Goal: Task Accomplishment & Management: Complete application form

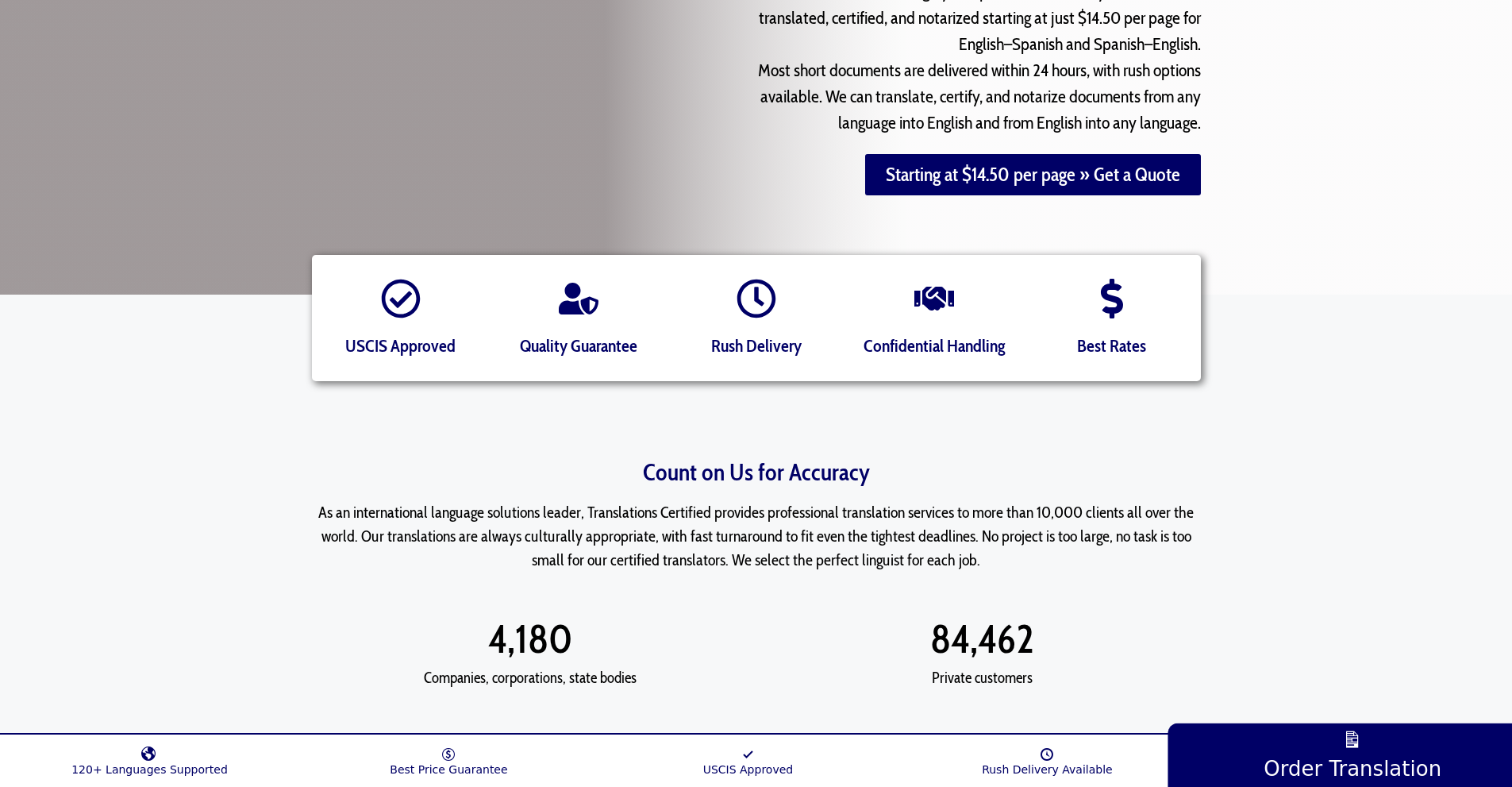
scroll to position [283, 0]
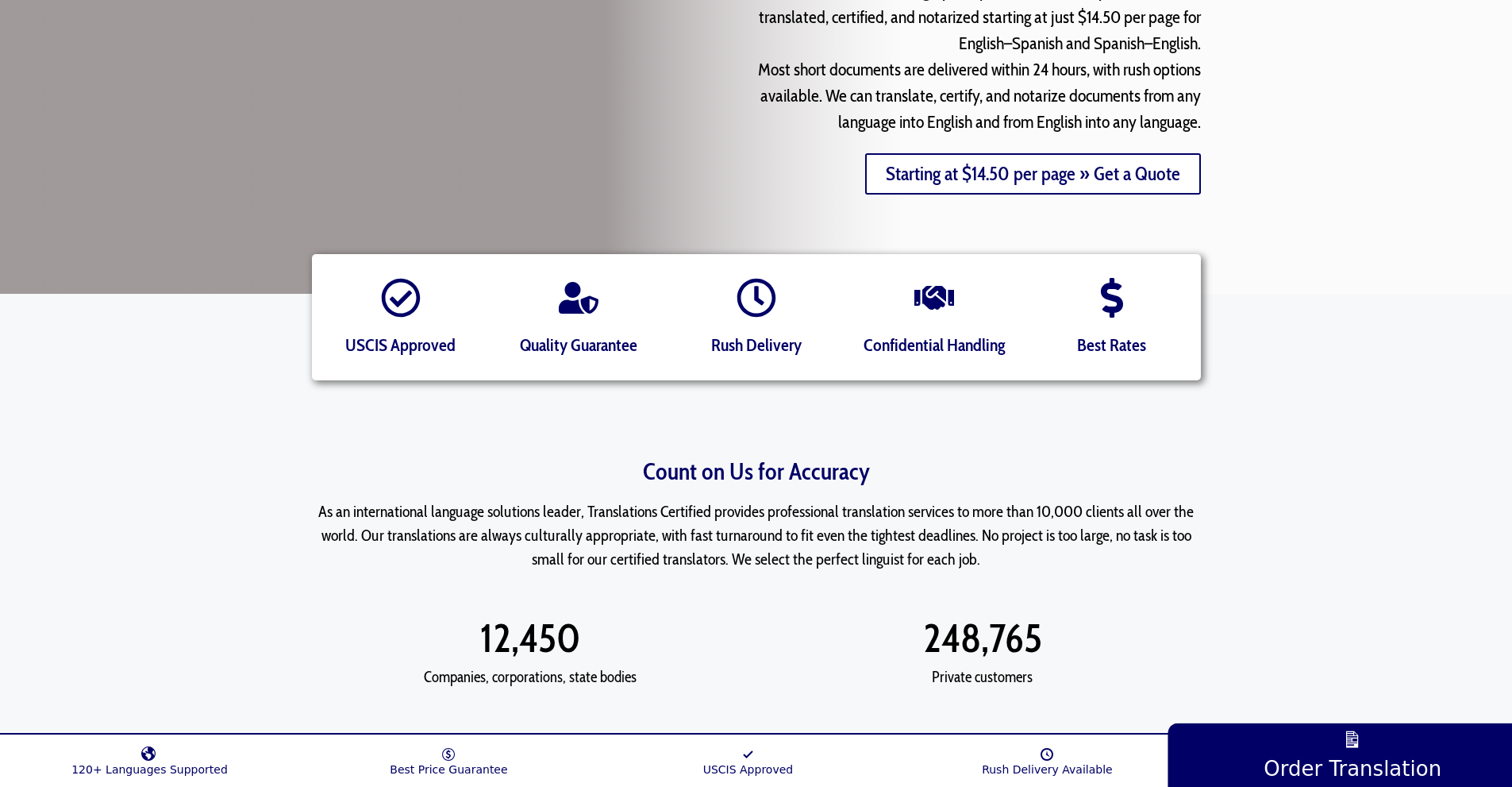
click at [1061, 178] on link "Starting at $14.50 per page » Get a Quote" at bounding box center [1033, 174] width 336 height 41
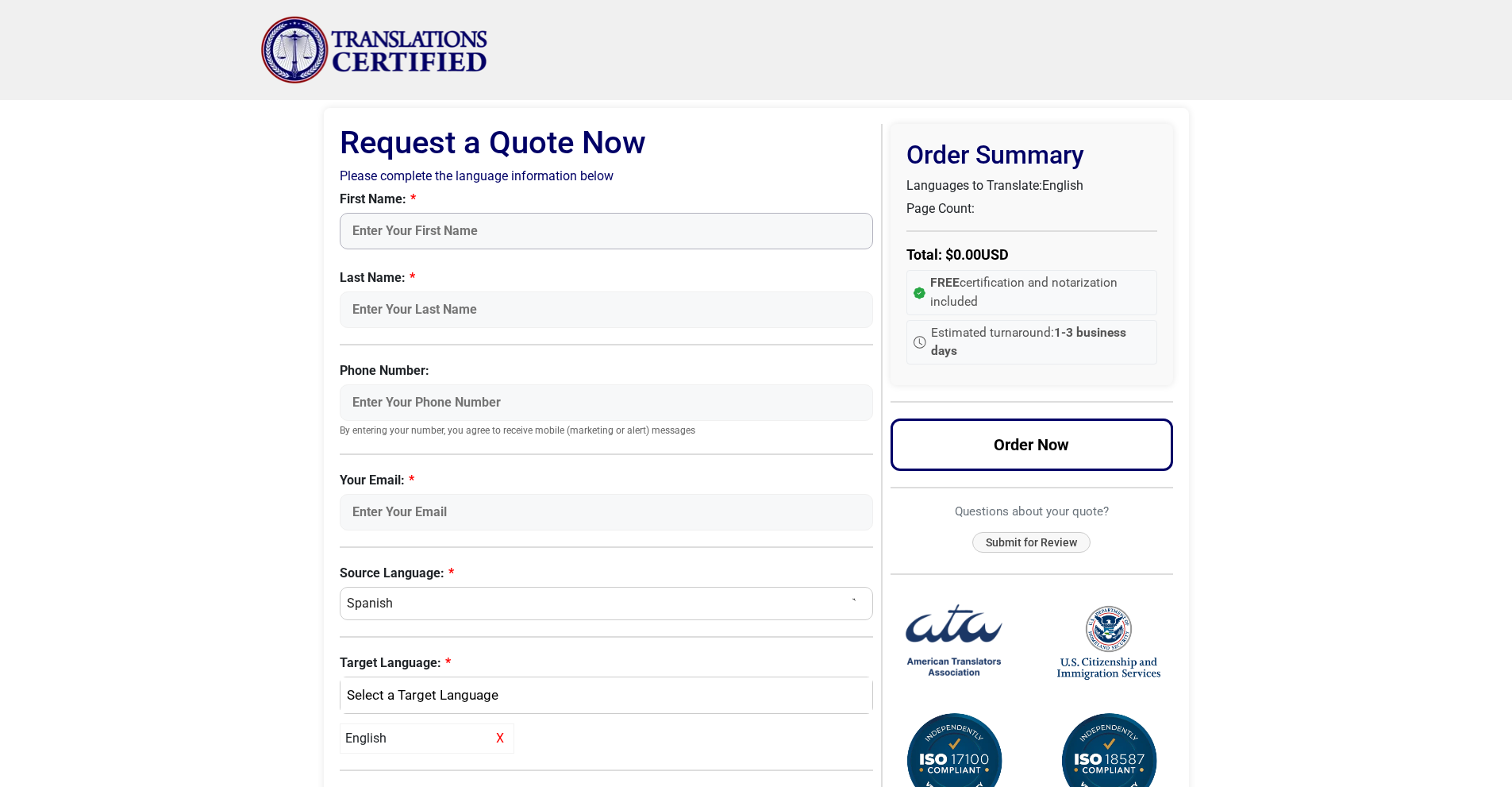
click at [496, 231] on input "First Name:" at bounding box center [606, 231] width 534 height 37
type input "Delcio"
click at [482, 313] on input "Last Name:" at bounding box center [606, 309] width 534 height 37
type input "Goma"
click at [456, 394] on input "Phone Number:" at bounding box center [606, 402] width 534 height 37
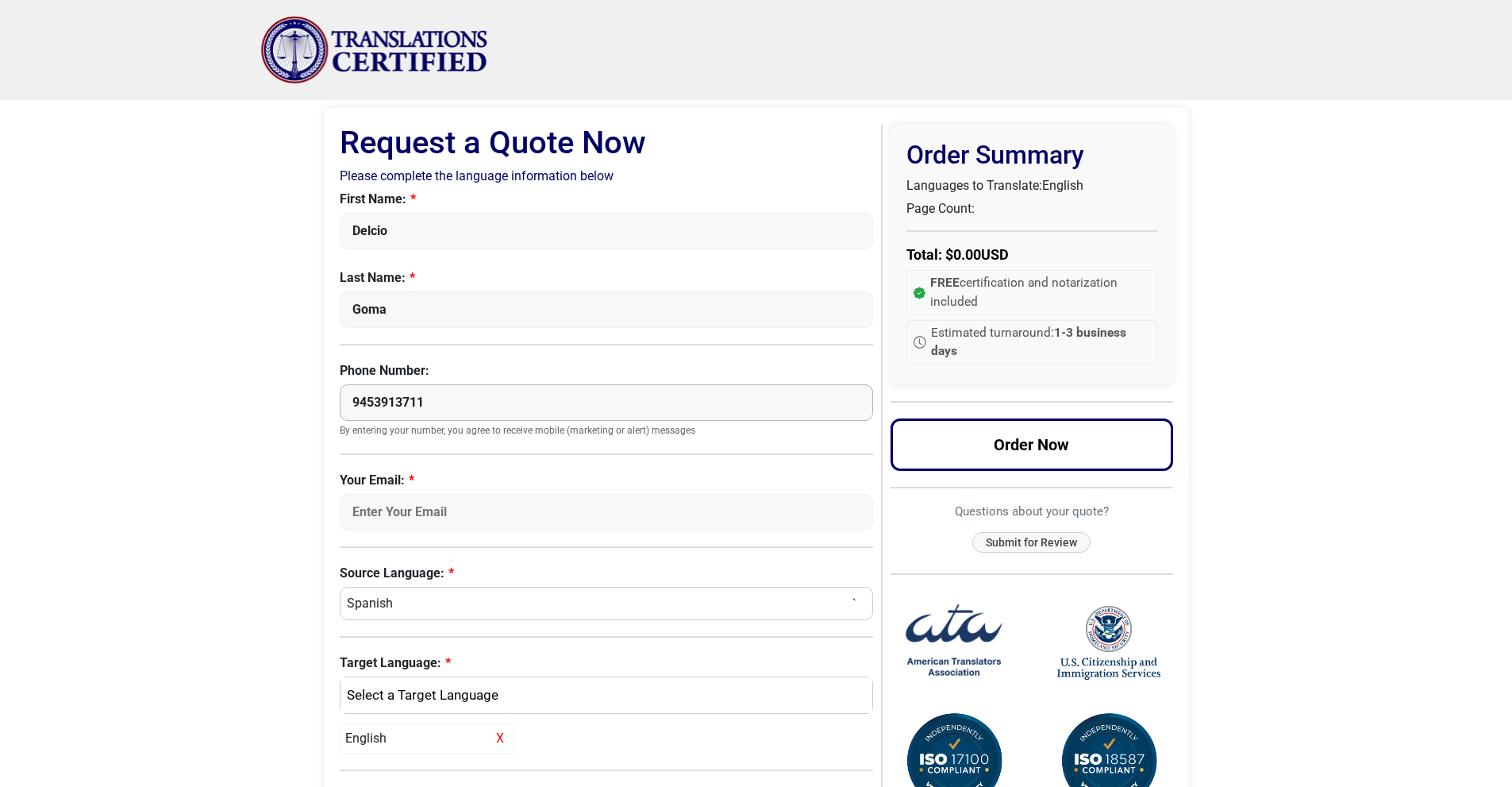
type input "9453913711"
click at [494, 509] on input "Your Email:" at bounding box center [606, 512] width 534 height 37
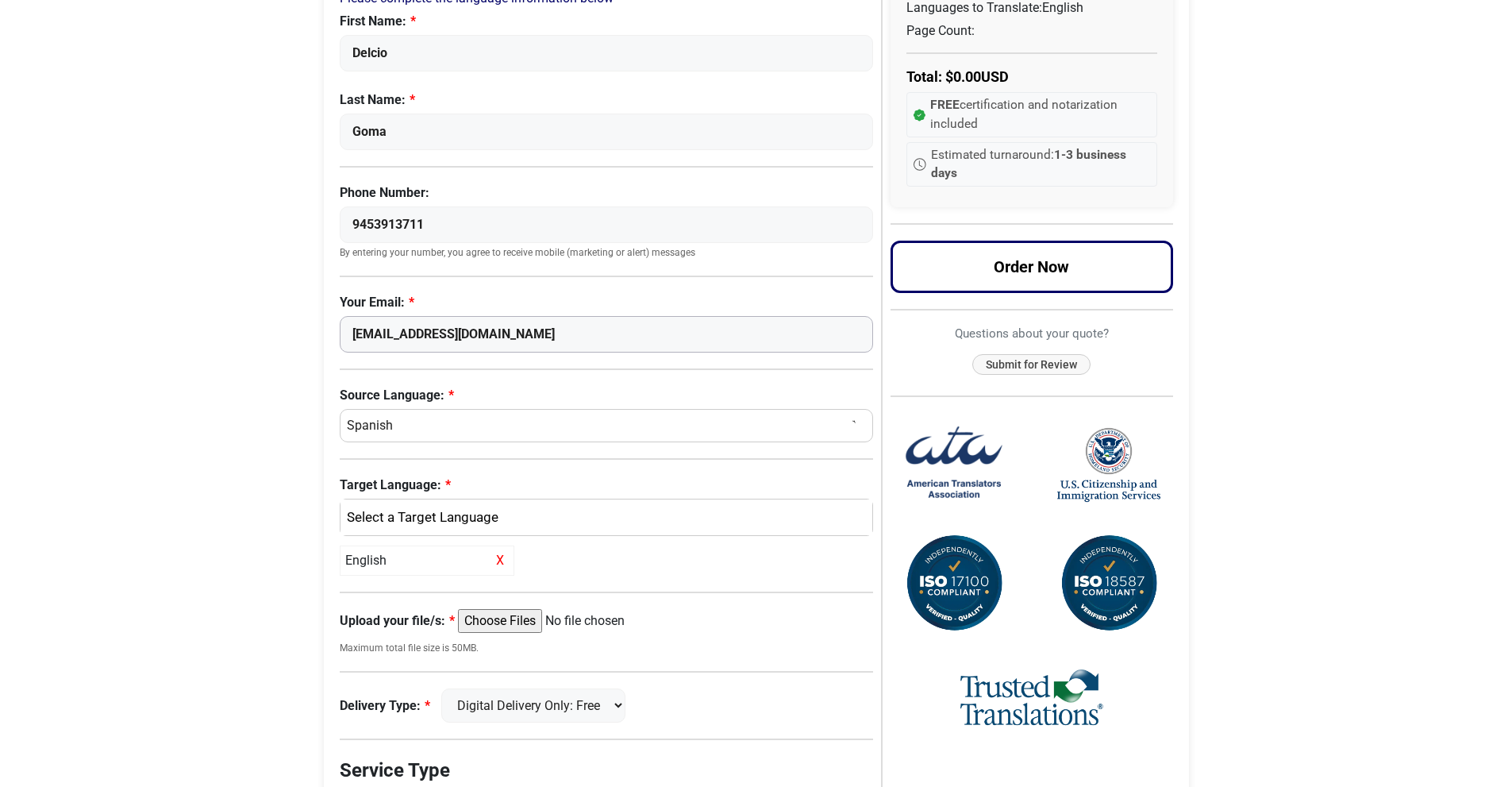
scroll to position [178, 0]
type input "[EMAIL_ADDRESS][DOMAIN_NAME]"
click at [444, 426] on select "Select a Language Afrikaans [DEMOGRAPHIC_DATA] Amharic Arabic [DEMOGRAPHIC_DATA…" at bounding box center [606, 425] width 534 height 33
select select "Portuguese ([GEOGRAPHIC_DATA])"
click at [340, 408] on select "Select a Language Afrikaans [DEMOGRAPHIC_DATA] Amharic Arabic [DEMOGRAPHIC_DATA…" at bounding box center [606, 425] width 534 height 33
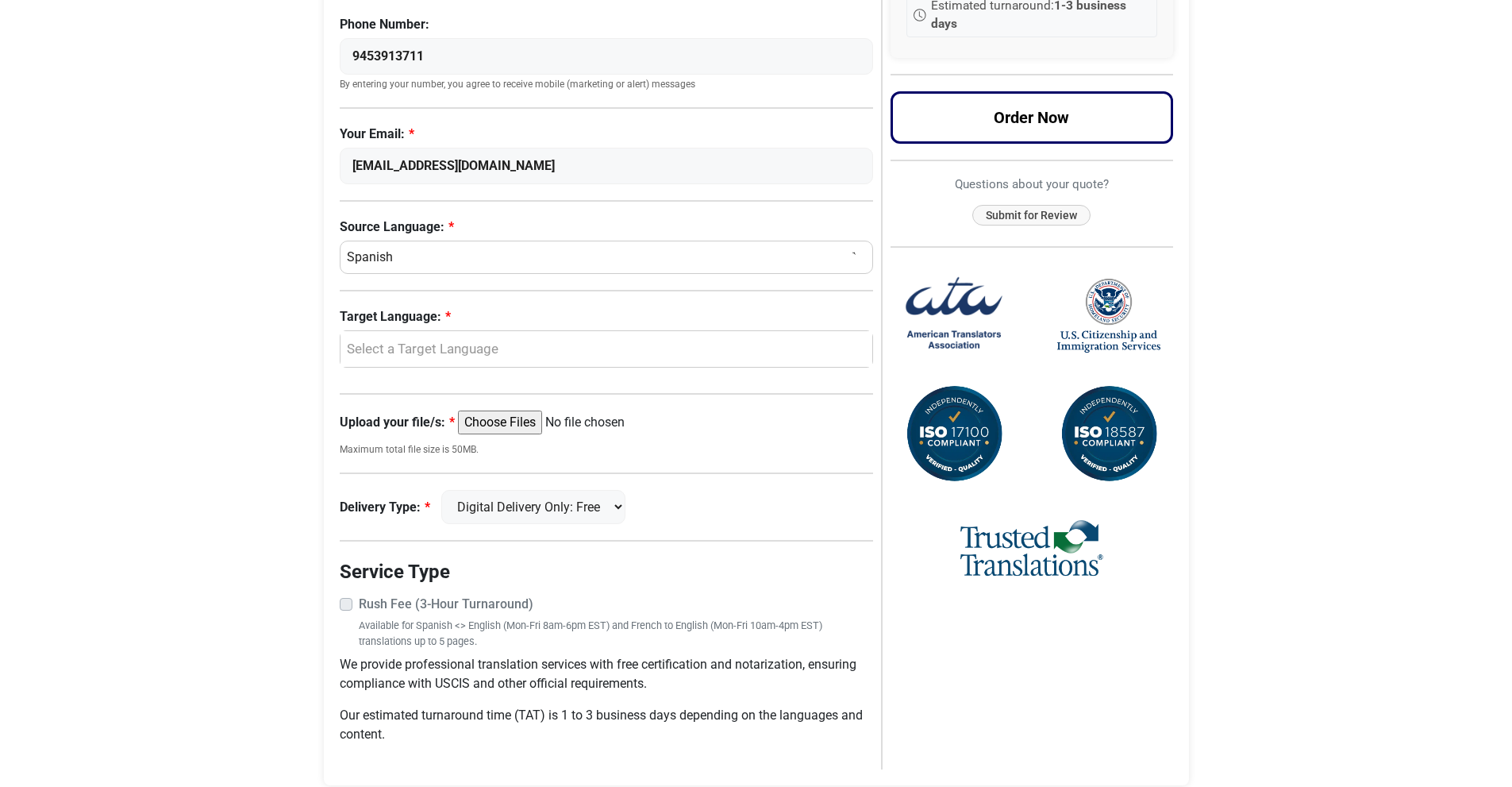
scroll to position [347, 0]
click at [512, 357] on div "Select a Target Language" at bounding box center [603, 348] width 509 height 21
click at [377, 424] on span "English" at bounding box center [380, 426] width 41 height 19
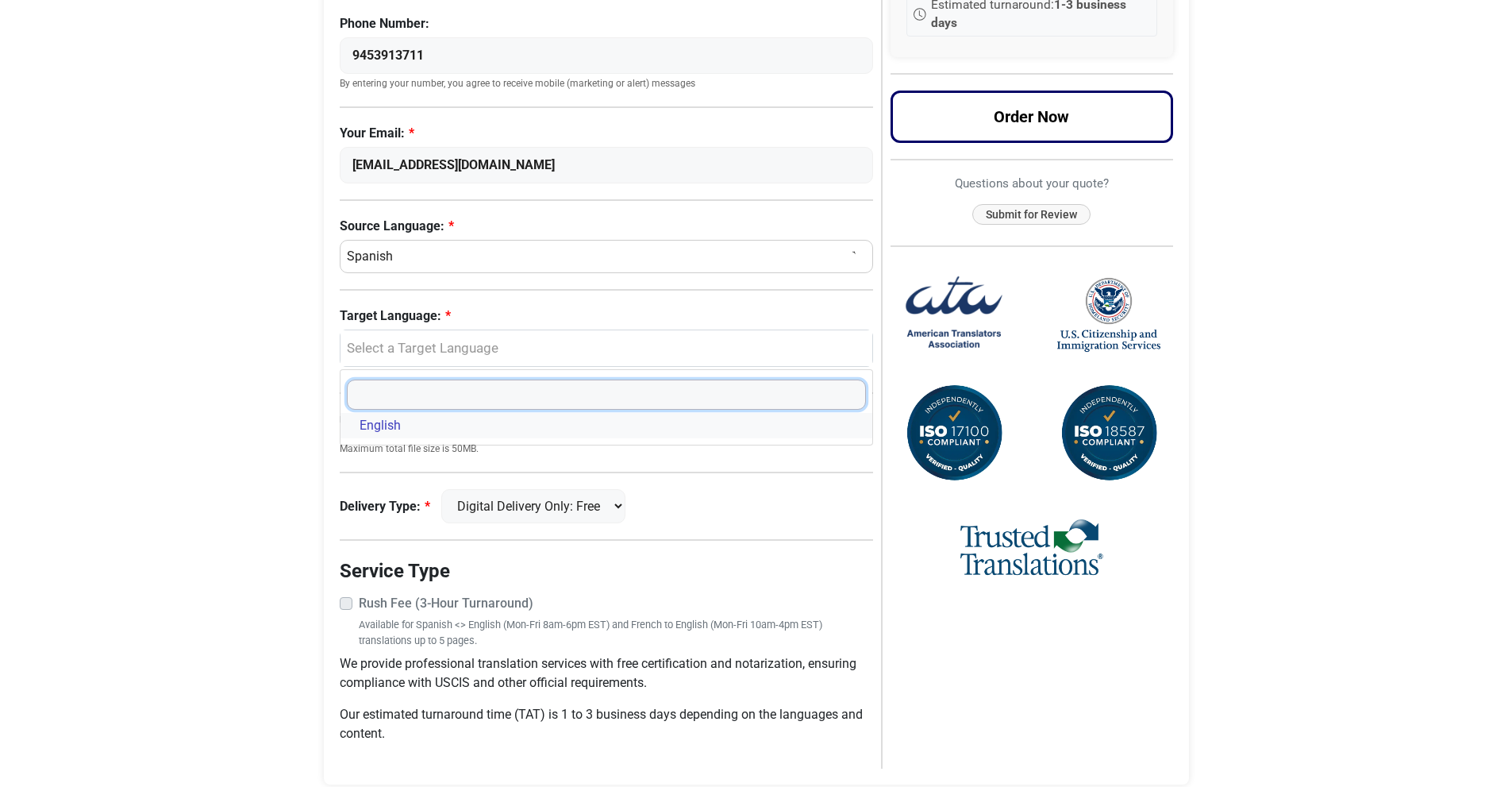
select select "English"
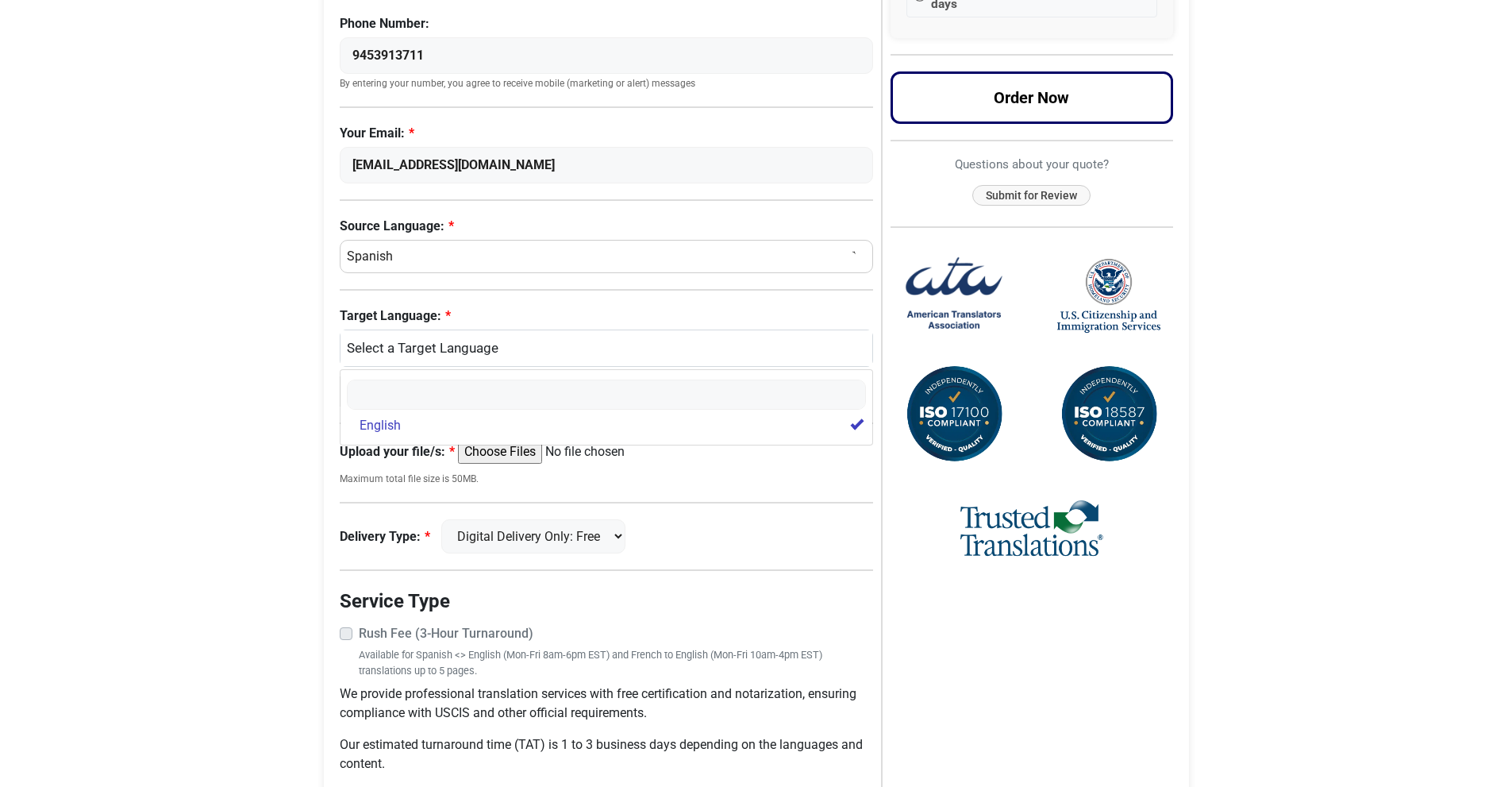
click at [662, 496] on div "Request a Quote Now Please complete the language information below First Name: …" at bounding box center [611, 288] width 542 height 1022
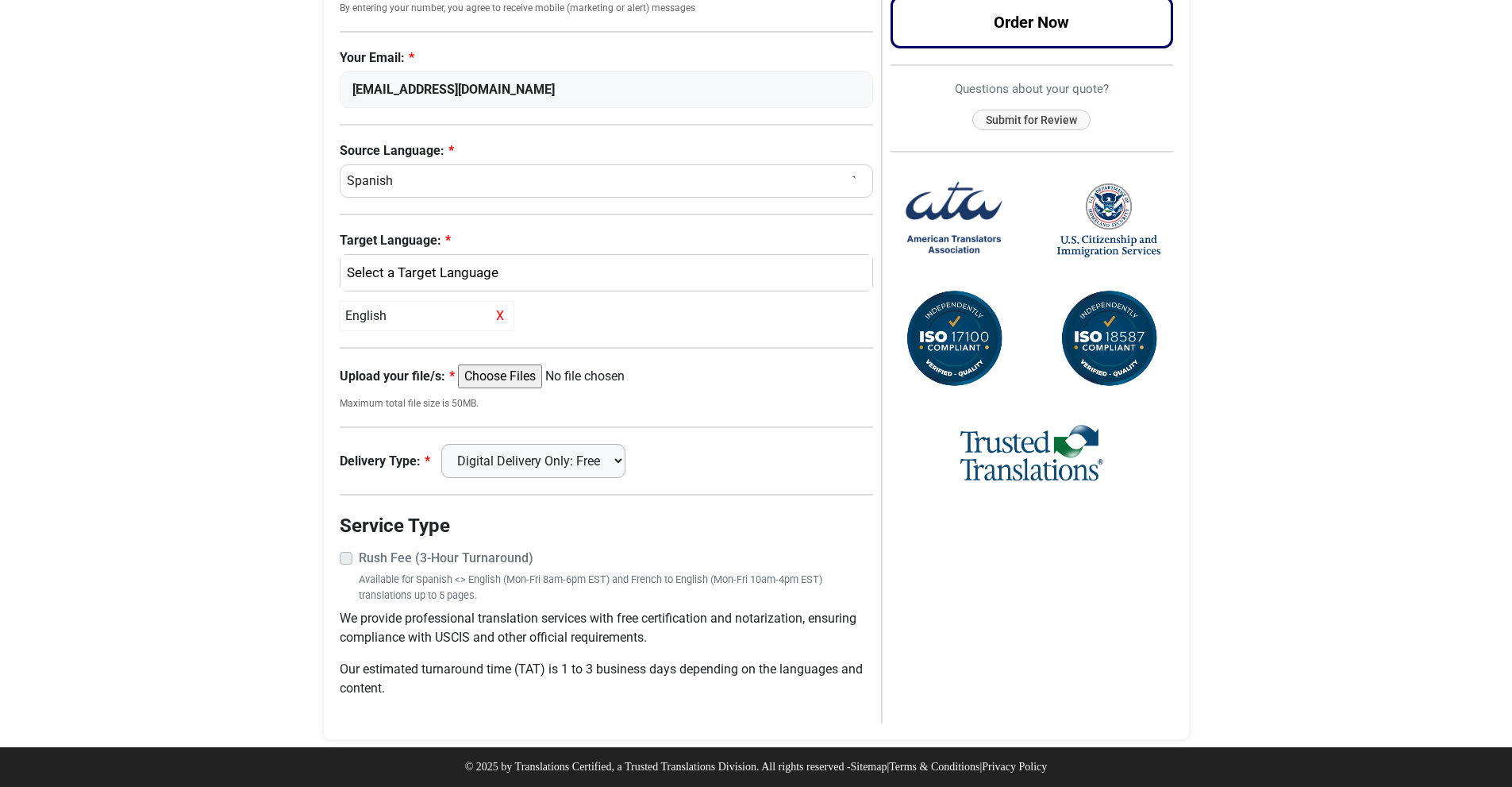
click at [576, 468] on select "Digital Delivery Only: Free FedEx 2 Day: $15" at bounding box center [533, 461] width 184 height 34
click at [524, 376] on input "Upload your file/s:" at bounding box center [579, 376] width 243 height 23
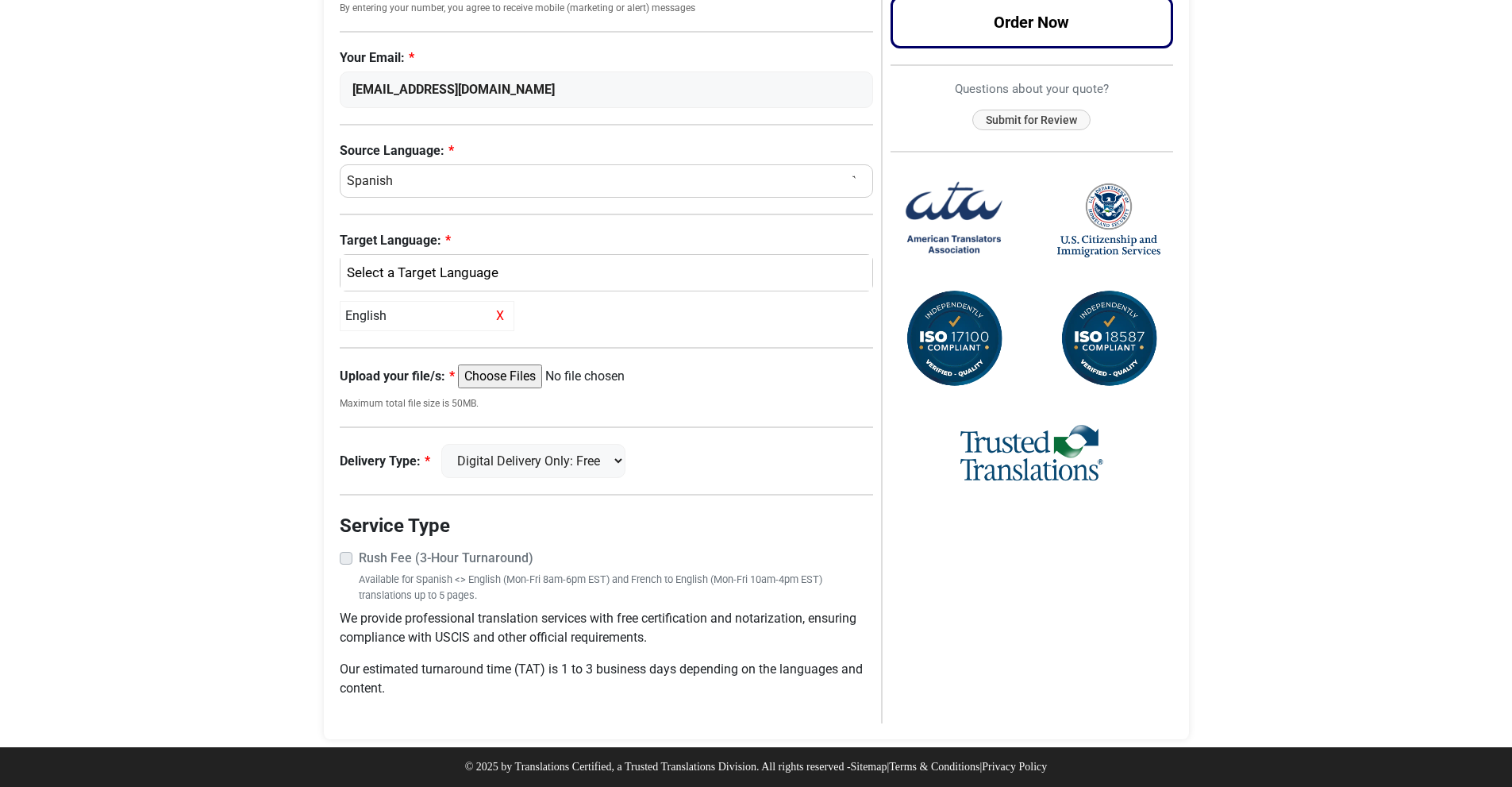
click at [523, 375] on input "Upload your file/s:" at bounding box center [579, 376] width 243 height 23
type input "C:\fakepath\scan0002.pdf"
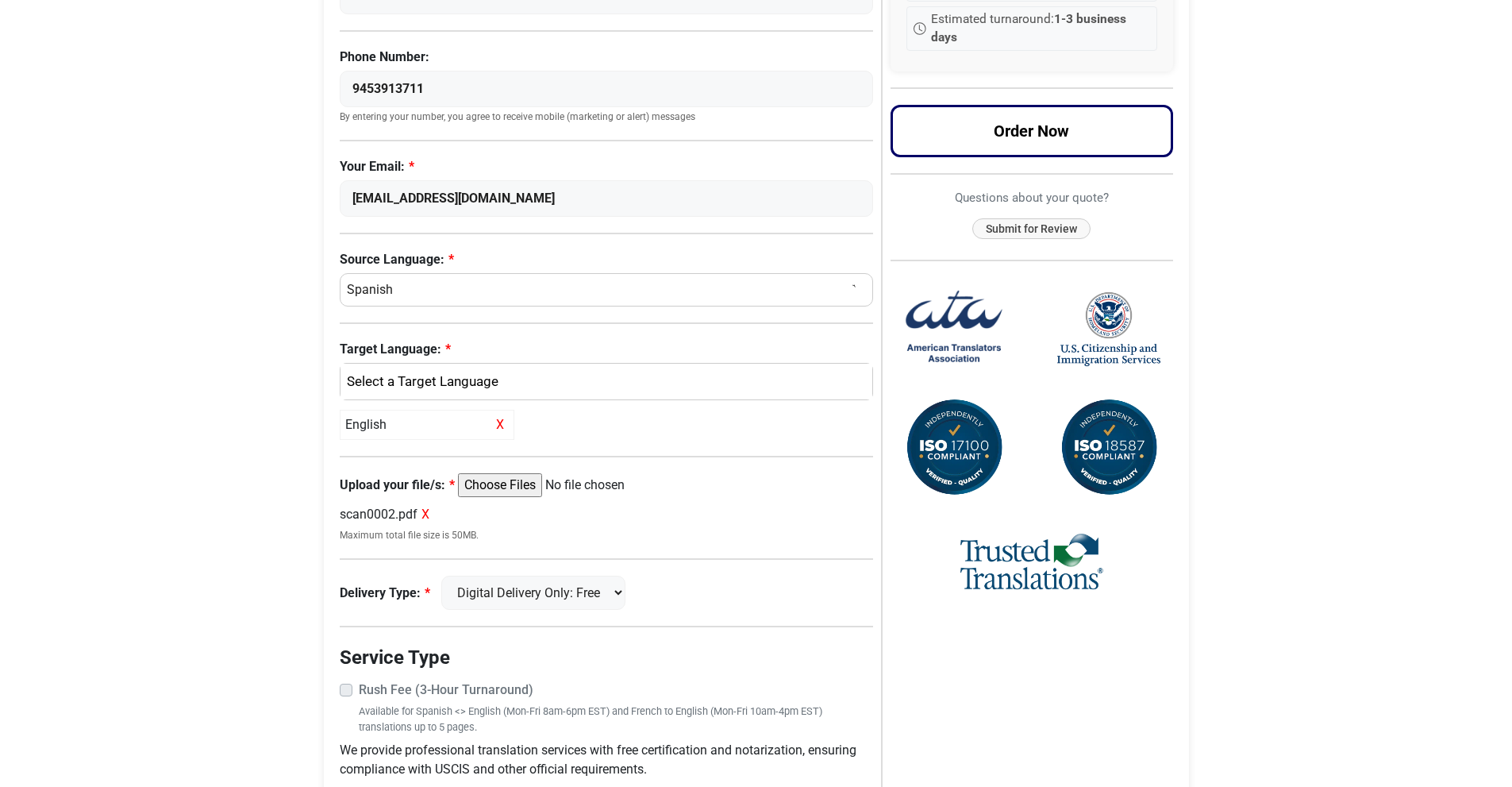
scroll to position [315, 0]
click at [571, 604] on select "Digital Delivery Only: Free FedEx 2 Day: $15" at bounding box center [533, 592] width 184 height 34
click at [449, 575] on select "Digital Delivery Only: Free FedEx 2 Day: $15" at bounding box center [533, 592] width 184 height 34
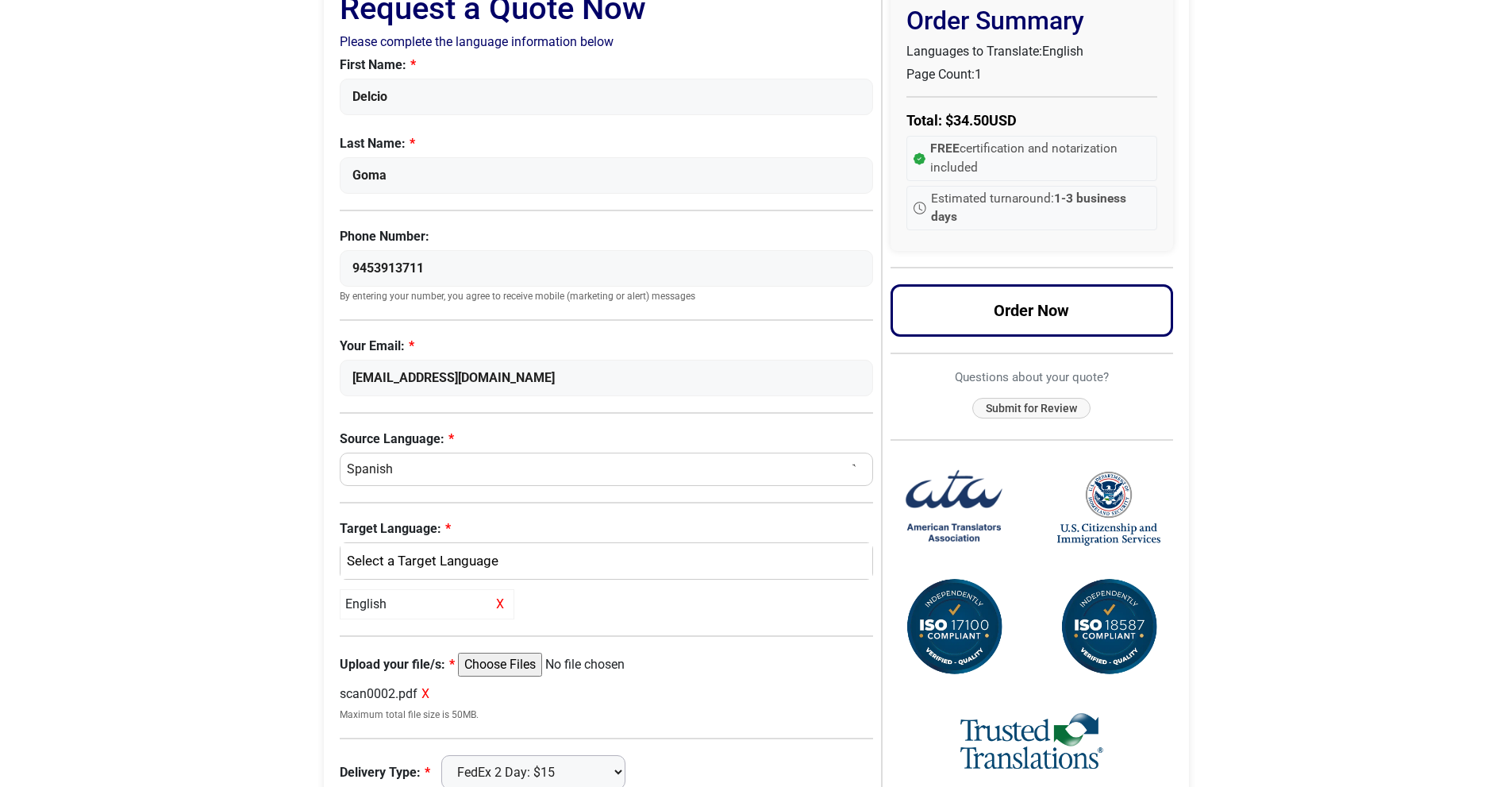
scroll to position [447, 0]
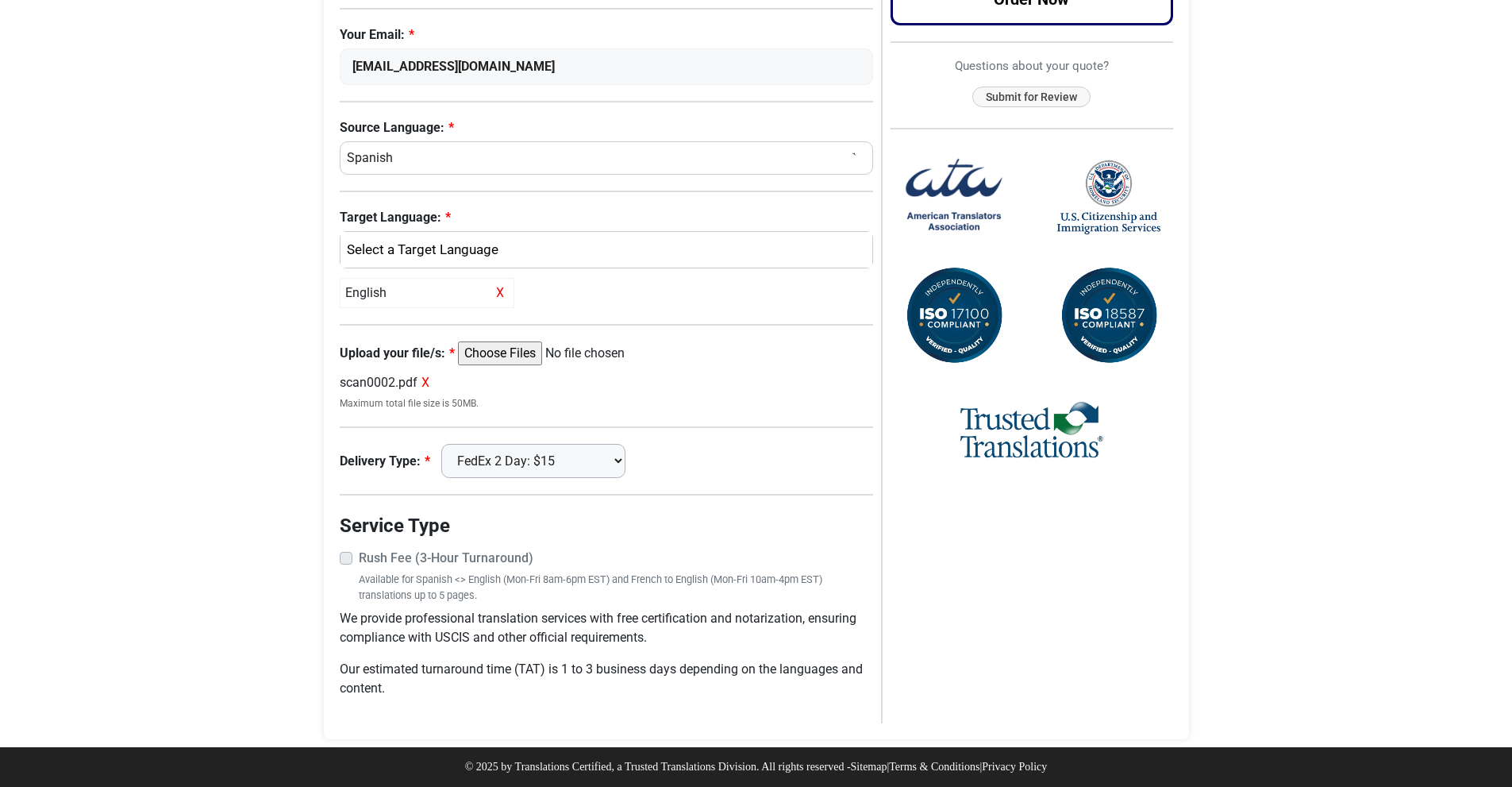
click at [580, 458] on select "Digital Delivery Only: Free FedEx 2 Day: $15" at bounding box center [533, 461] width 184 height 34
select select "digital"
click at [449, 444] on select "Digital Delivery Only: Free FedEx 2 Day: $15" at bounding box center [533, 461] width 184 height 34
click at [359, 556] on label "Rush Fee (3-Hour Turnaround)" at bounding box center [616, 558] width 515 height 19
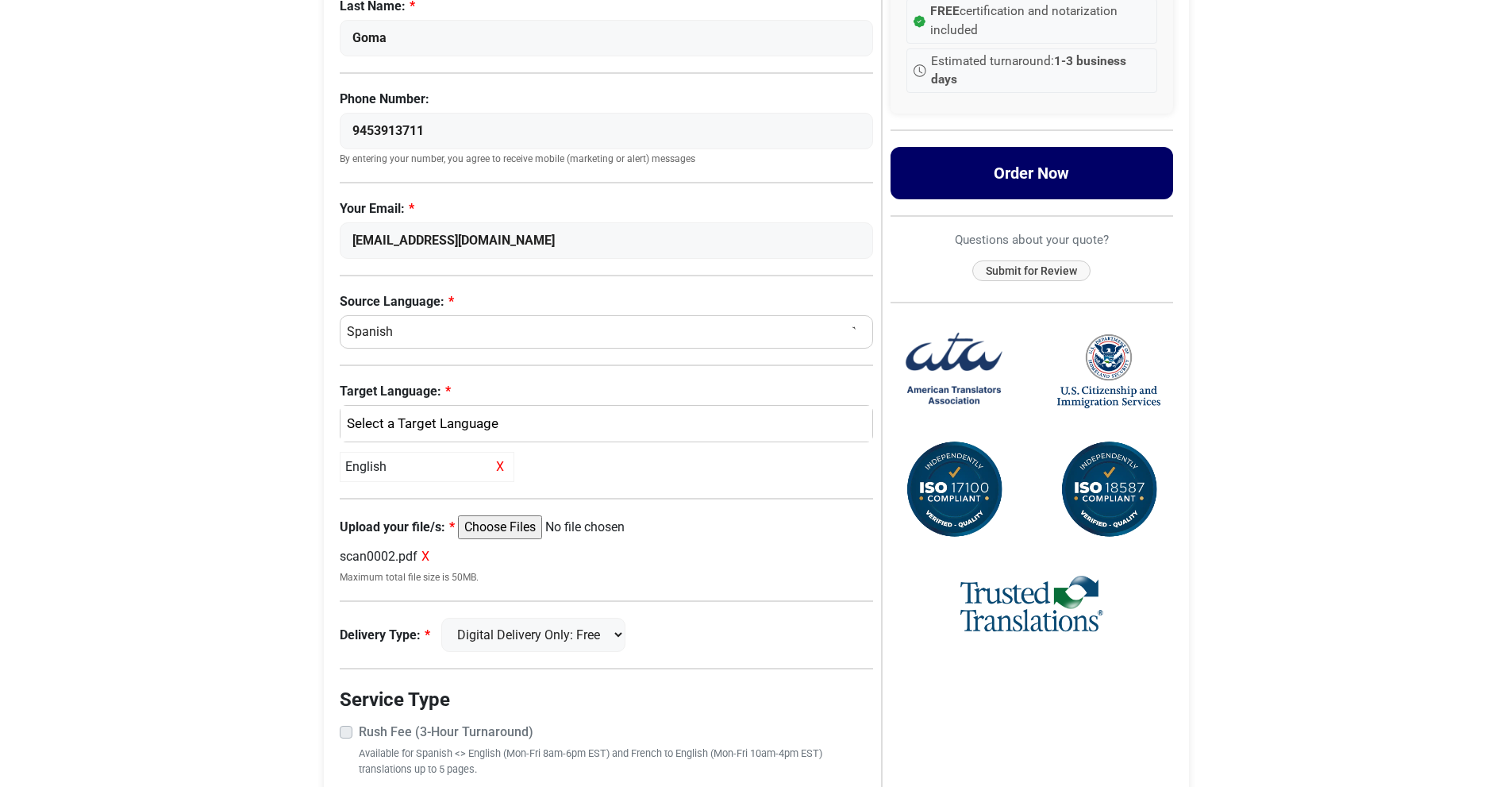
scroll to position [283, 0]
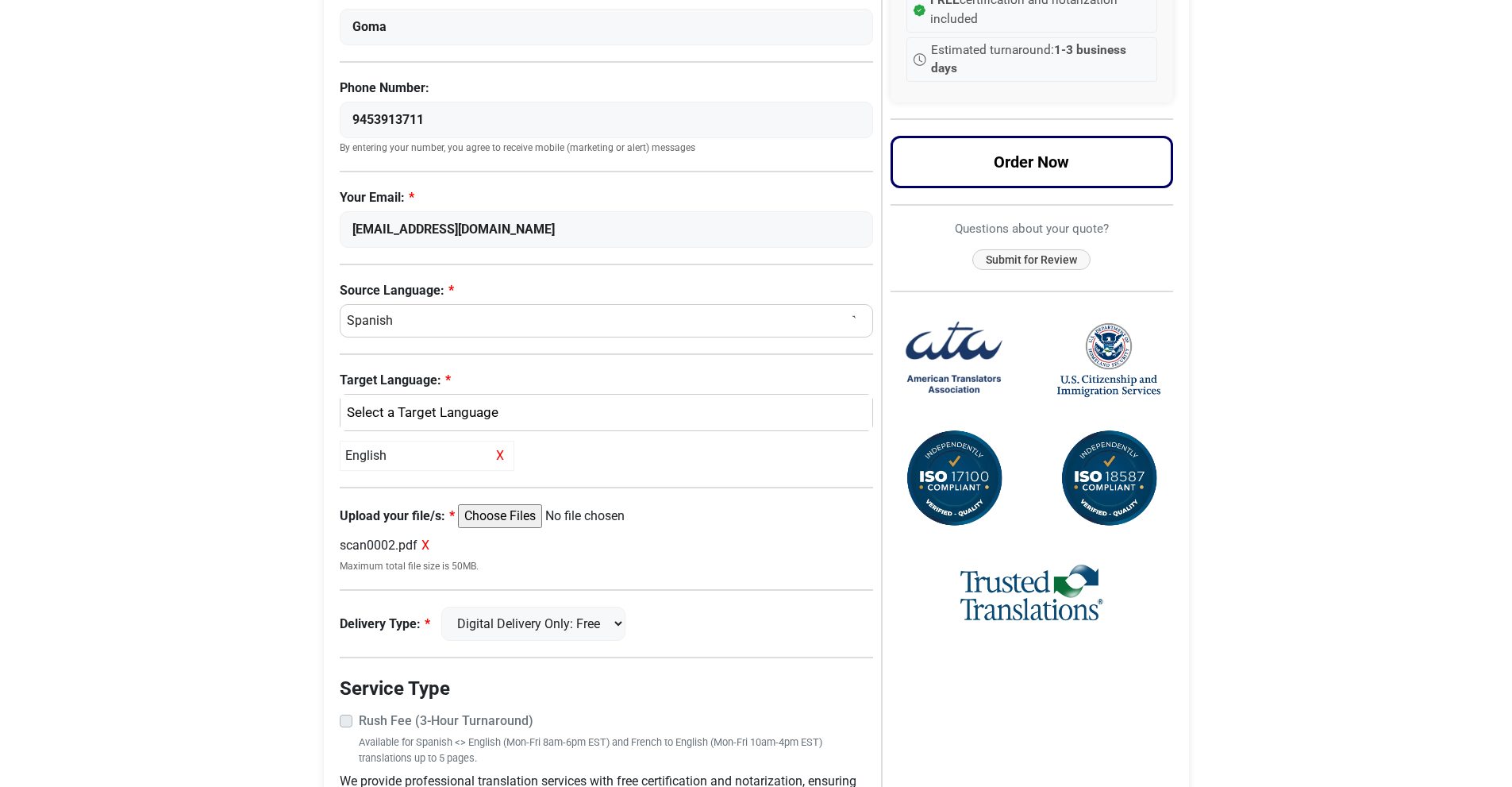
click at [517, 517] on input "Upload your file/s:" at bounding box center [579, 516] width 243 height 23
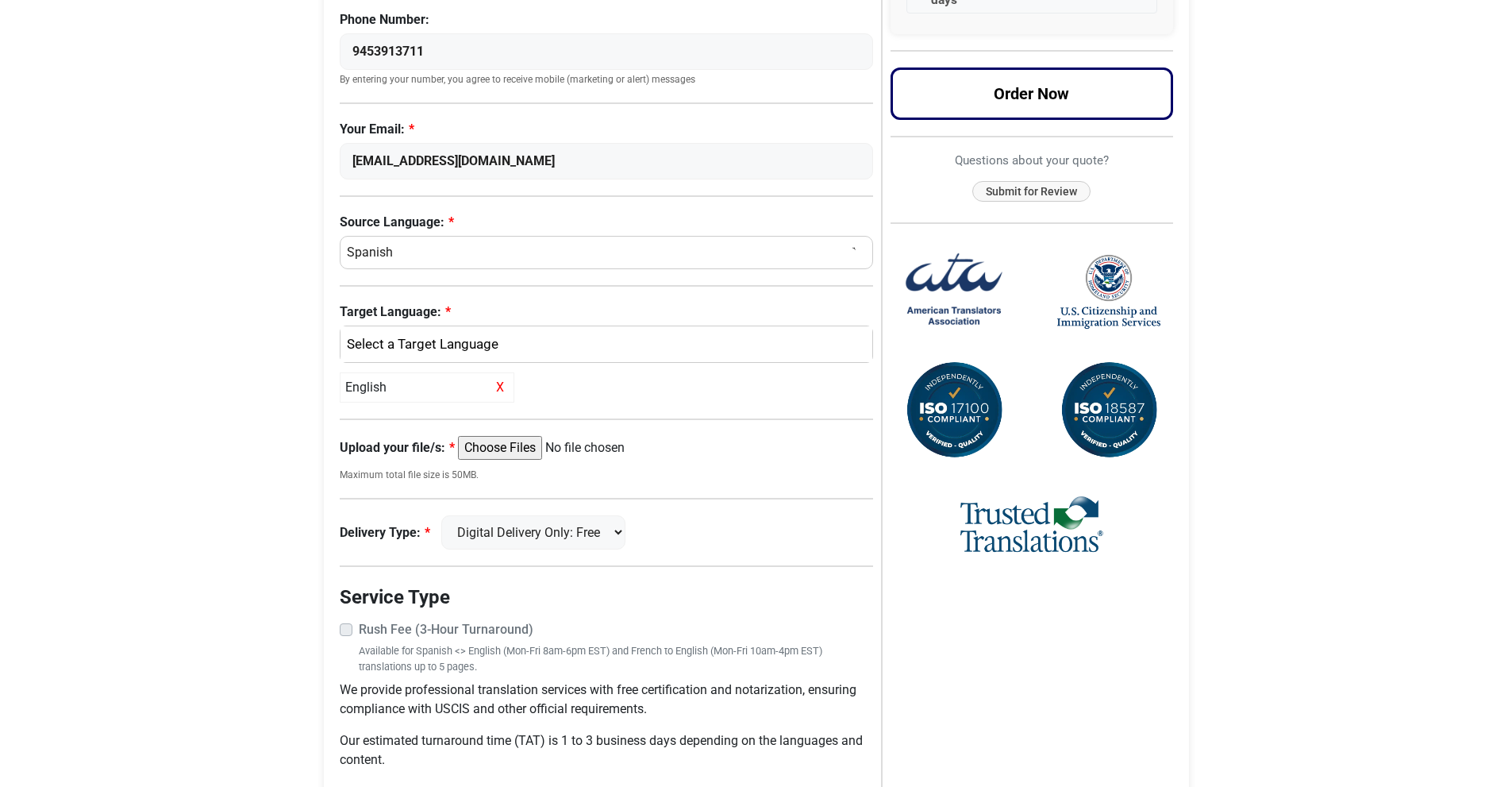
scroll to position [350, 0]
click at [523, 450] on input "Upload your file/s:" at bounding box center [579, 448] width 243 height 23
type input "C:\fakepath\Certidao.pdf"
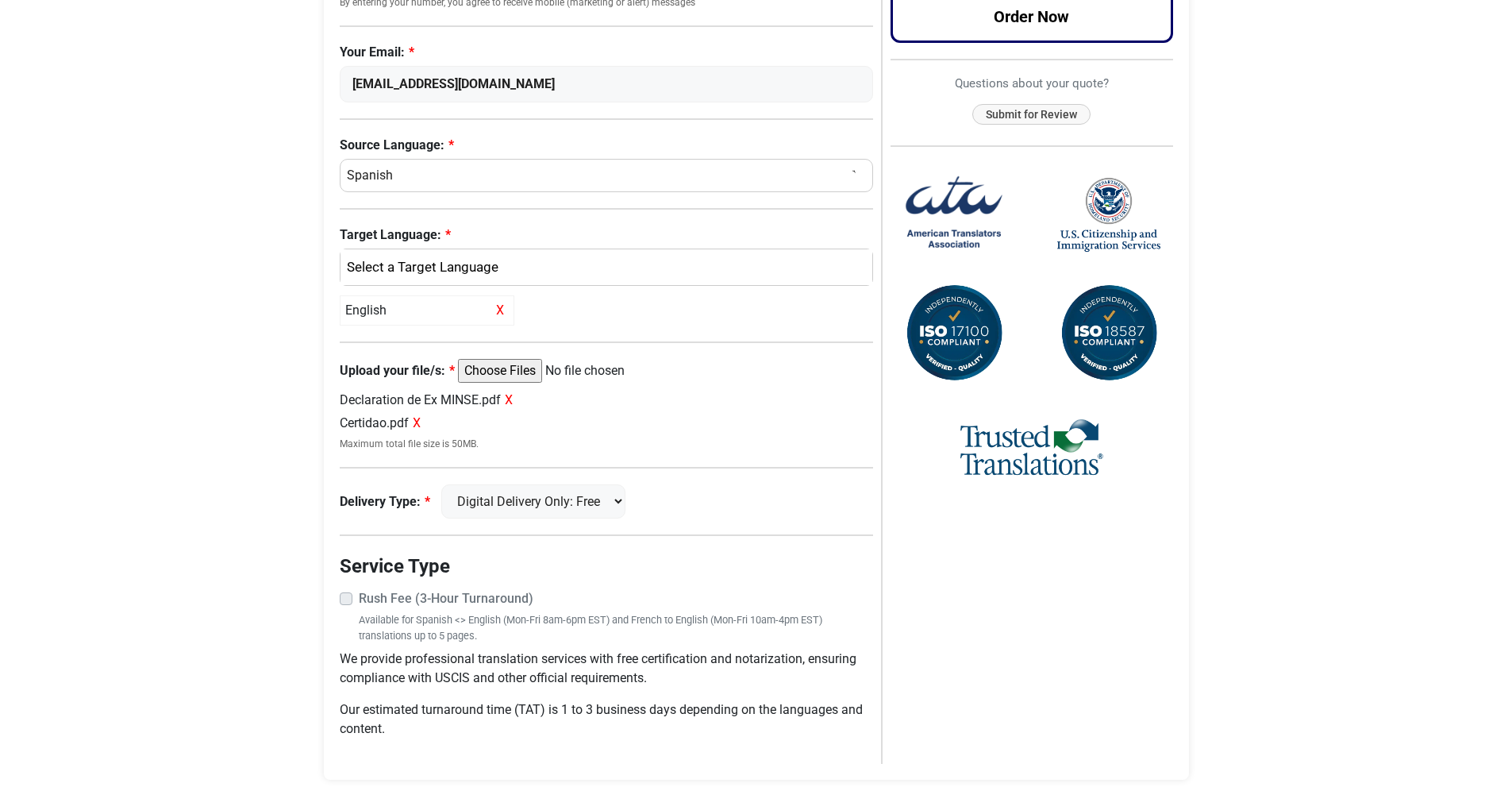
scroll to position [470, 0]
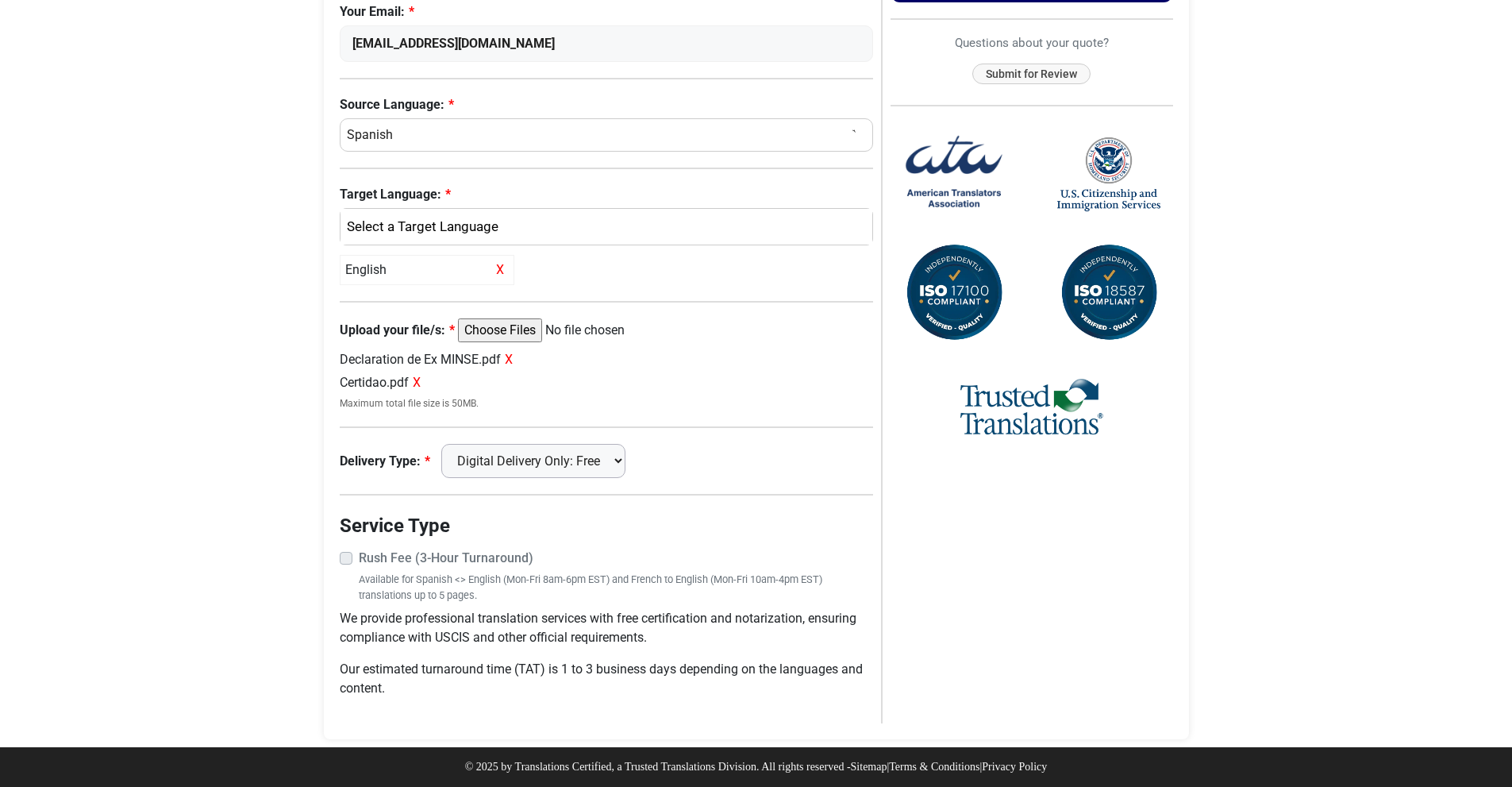
click at [589, 467] on select "Digital Delivery Only: Free FedEx 2 Day: $15" at bounding box center [533, 461] width 184 height 34
click at [449, 444] on select "Digital Delivery Only: Free FedEx 2 Day: $15" at bounding box center [533, 461] width 184 height 34
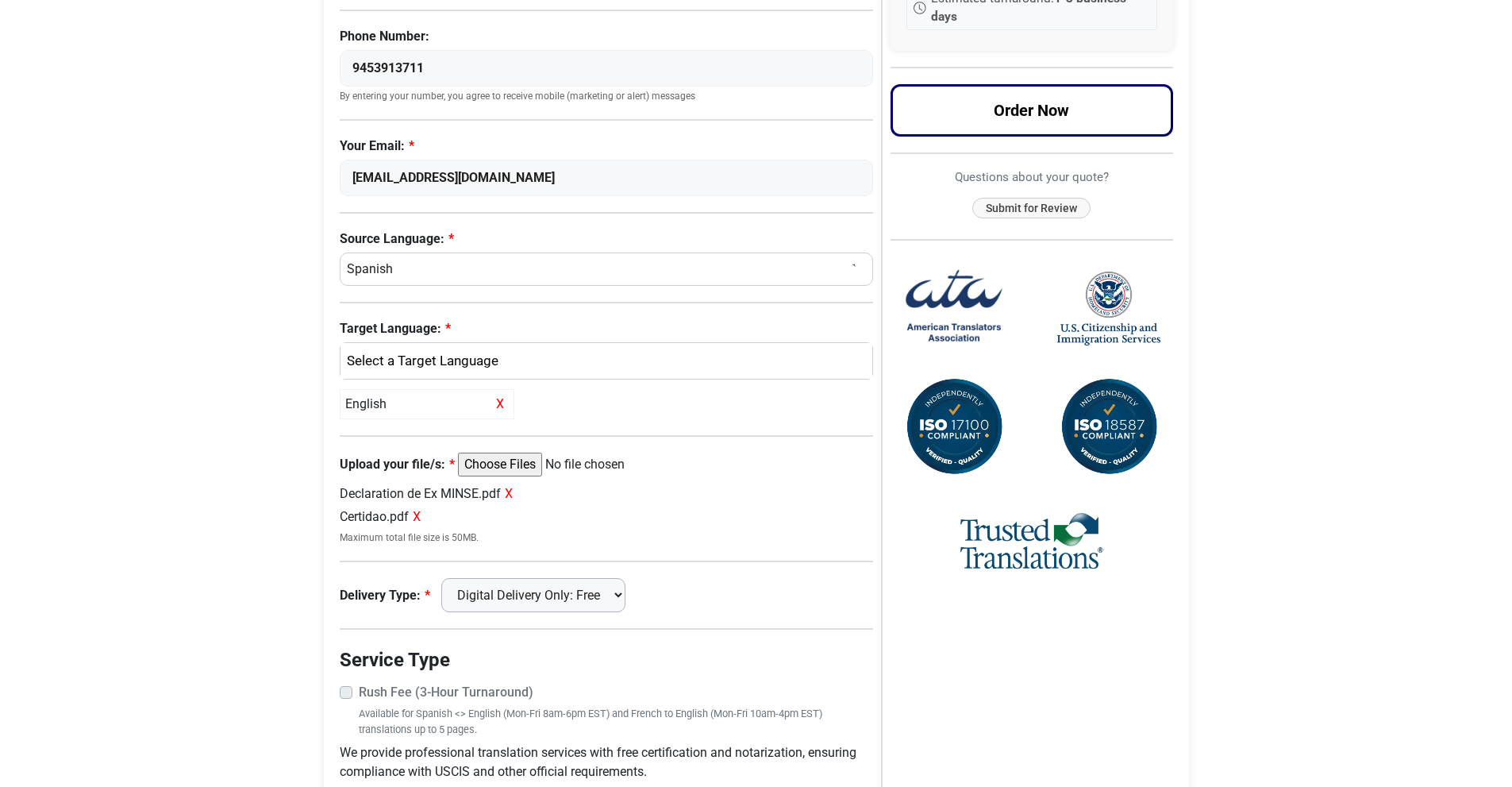
scroll to position [335, 0]
